Goal: Task Accomplishment & Management: Manage account settings

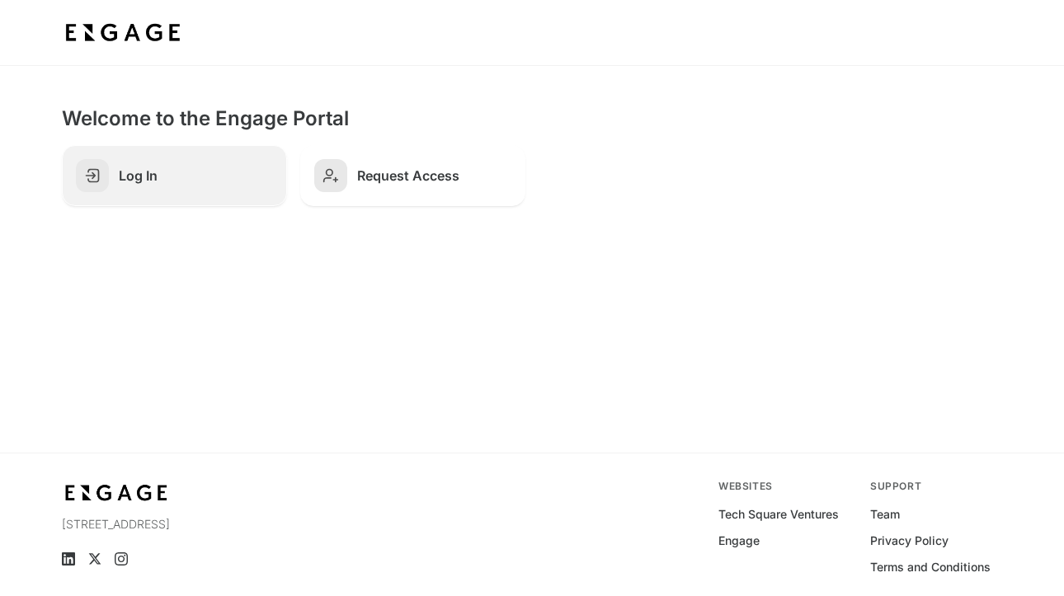
click at [155, 189] on link "Log In" at bounding box center [174, 175] width 225 height 61
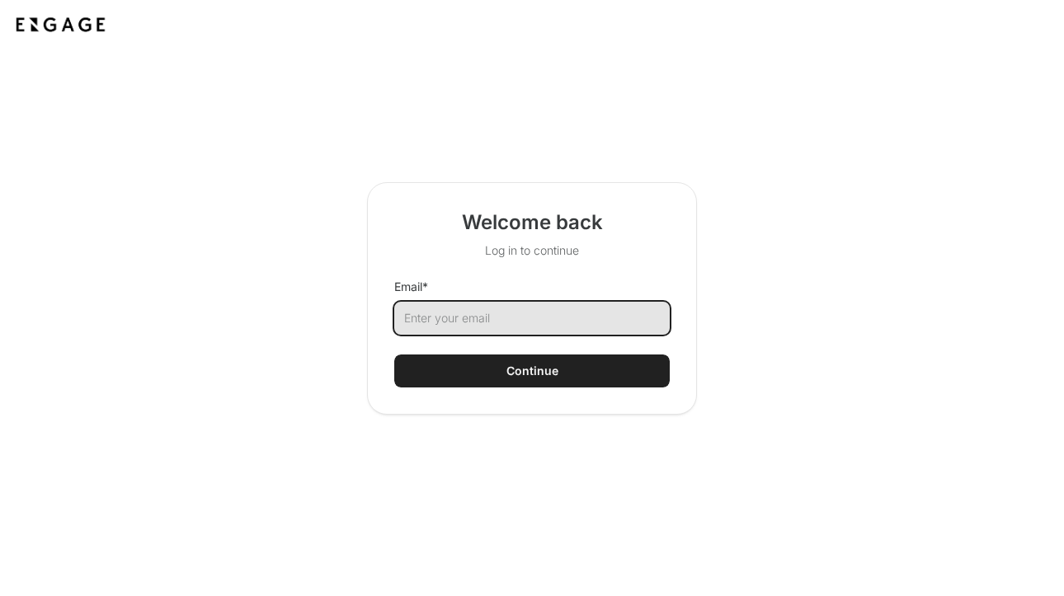
click at [465, 312] on input "Email *" at bounding box center [531, 318] width 275 height 33
type input "[PERSON_NAME][EMAIL_ADDRESS][DOMAIN_NAME]"
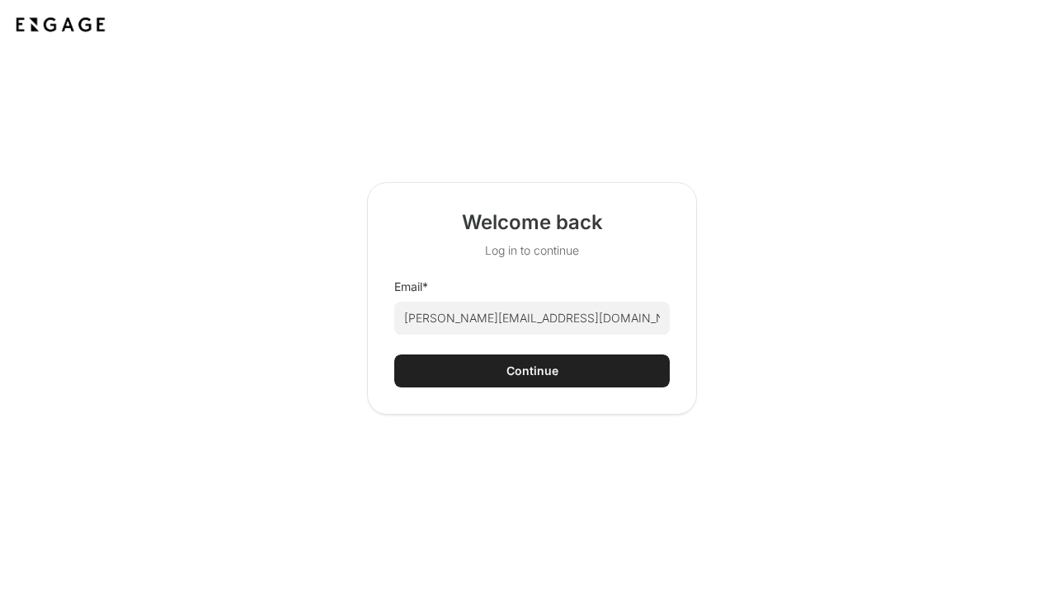
click at [501, 378] on button "Continue" at bounding box center [531, 371] width 275 height 33
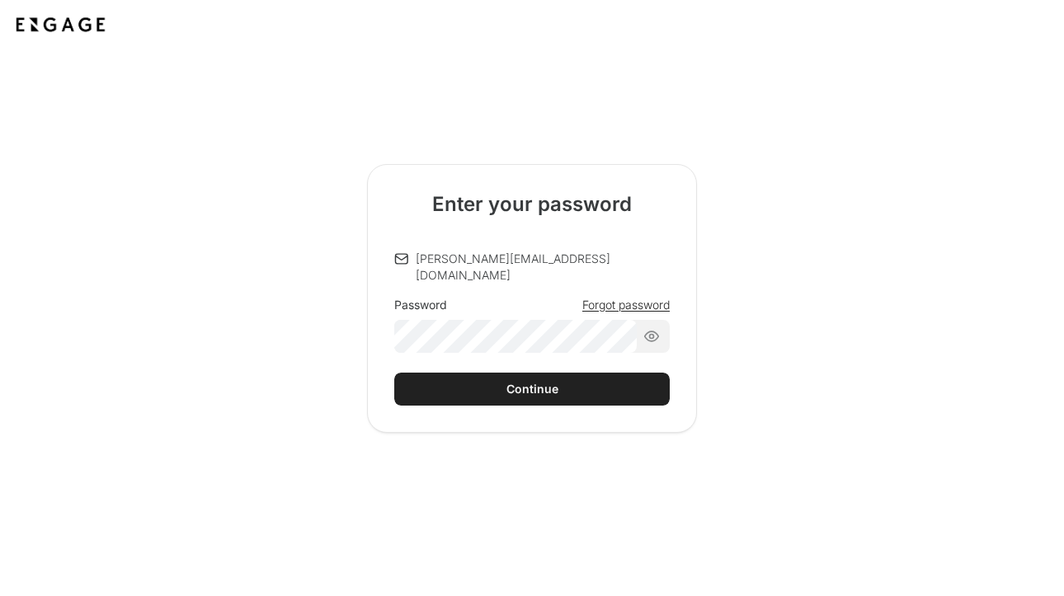
click at [623, 297] on div "Password Forgot password" at bounding box center [531, 325] width 275 height 56
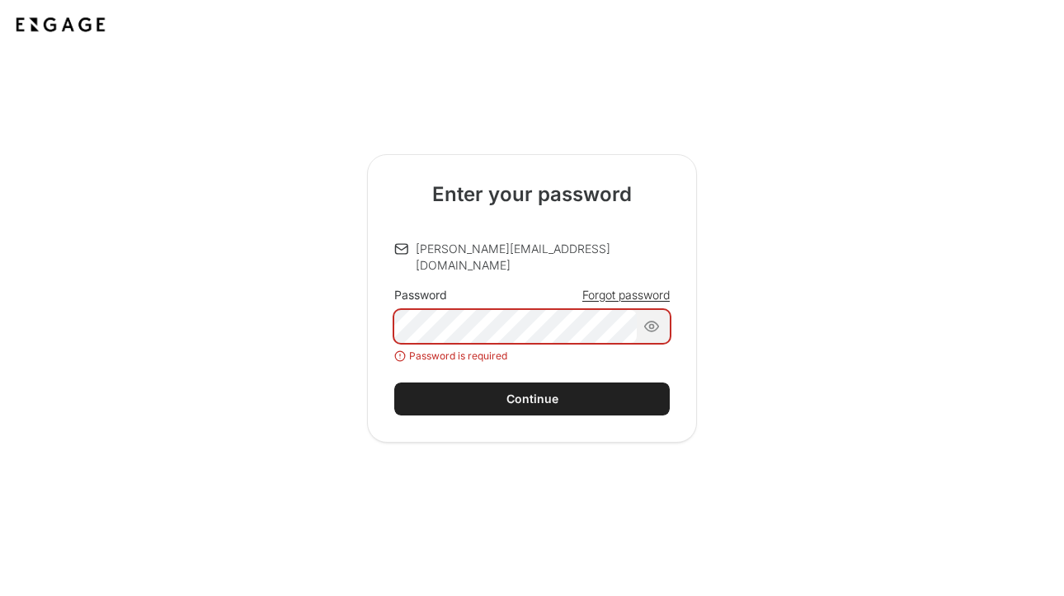
click at [612, 287] on span "Forgot password" at bounding box center [625, 295] width 87 height 16
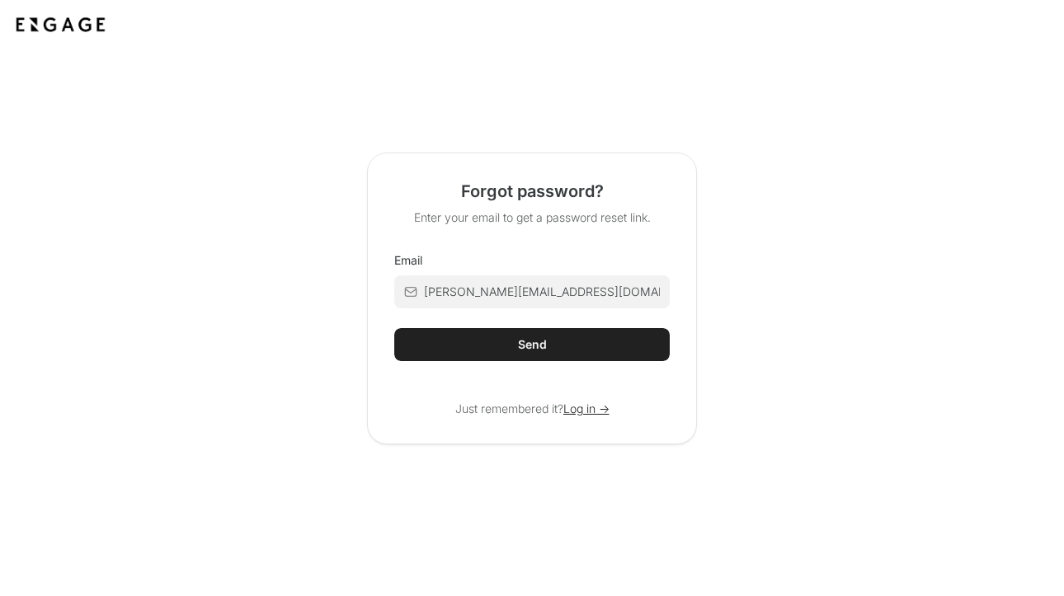
click at [512, 343] on button "Send" at bounding box center [531, 344] width 275 height 33
